Goal: Find specific page/section: Find specific page/section

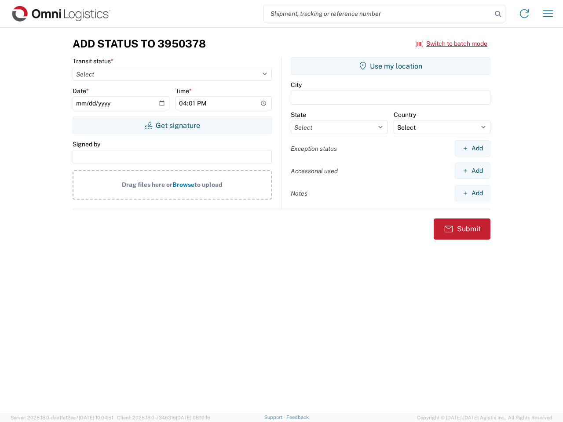
click at [378, 14] on input "search" at bounding box center [378, 13] width 228 height 17
click at [498, 14] on icon at bounding box center [497, 14] width 12 height 12
click at [524, 14] on icon at bounding box center [524, 14] width 14 height 14
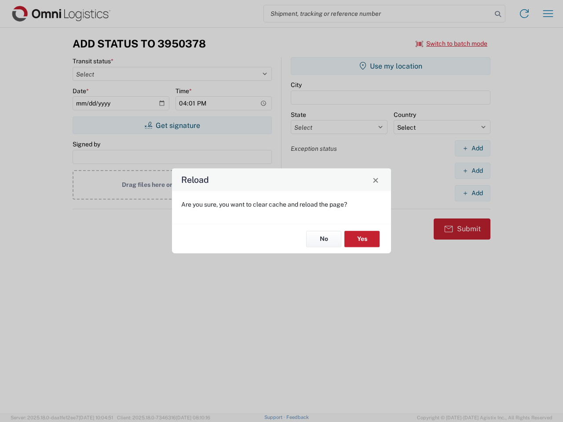
click at [548, 14] on div "Reload Are you sure, you want to clear cache and reload the page? No Yes" at bounding box center [281, 211] width 563 height 422
click at [451, 44] on div "Reload Are you sure, you want to clear cache and reload the page? No Yes" at bounding box center [281, 211] width 563 height 422
click at [172, 125] on div "Reload Are you sure, you want to clear cache and reload the page? No Yes" at bounding box center [281, 211] width 563 height 422
click at [390, 66] on div "Reload Are you sure, you want to clear cache and reload the page? No Yes" at bounding box center [281, 211] width 563 height 422
click at [472, 148] on div "Reload Are you sure, you want to clear cache and reload the page? No Yes" at bounding box center [281, 211] width 563 height 422
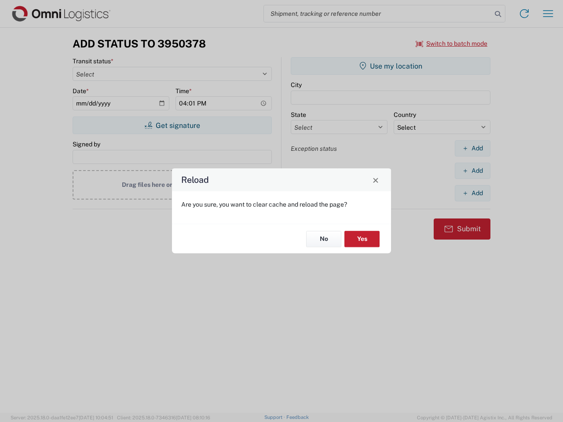
click at [472, 171] on div "Reload Are you sure, you want to clear cache and reload the page? No Yes" at bounding box center [281, 211] width 563 height 422
click at [472, 193] on div "Reload Are you sure, you want to clear cache and reload the page? No Yes" at bounding box center [281, 211] width 563 height 422
